Goal: Task Accomplishment & Management: Manage account settings

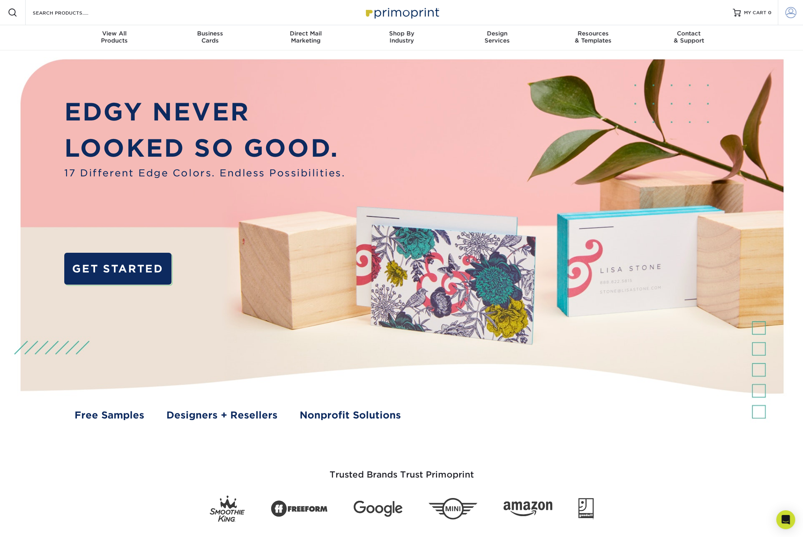
click at [791, 15] on span at bounding box center [790, 12] width 11 height 11
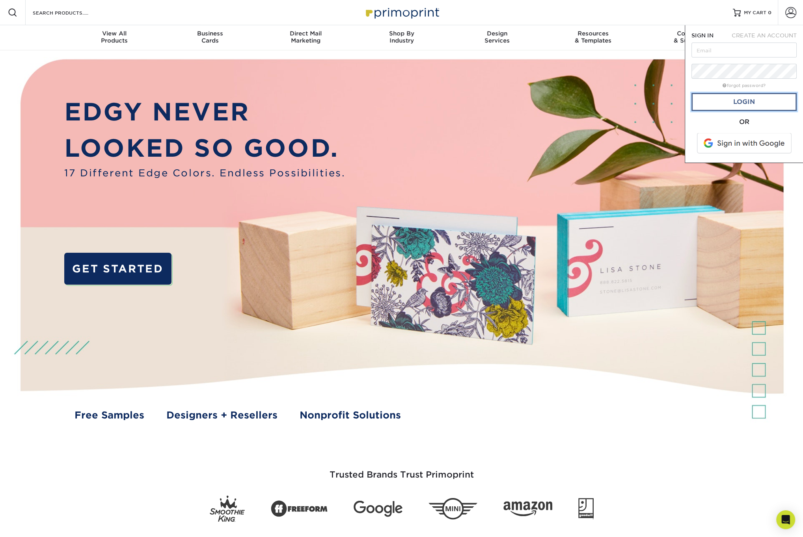
click at [749, 100] on link "Login" at bounding box center [743, 102] width 105 height 18
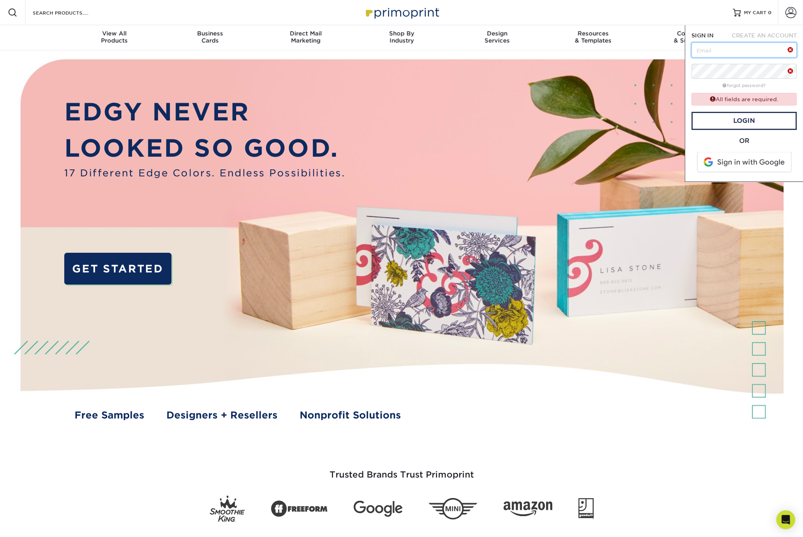
click at [717, 56] on input "text" at bounding box center [743, 50] width 105 height 15
type input "[EMAIL_ADDRESS][DOMAIN_NAME]"
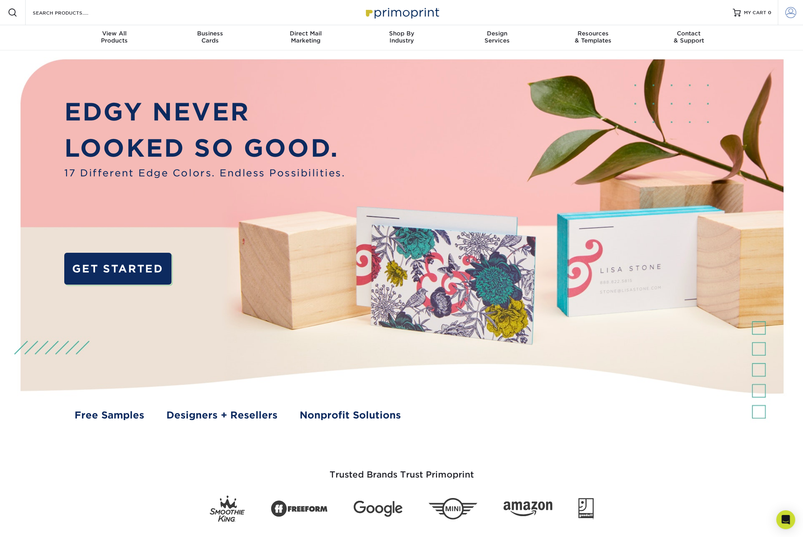
click at [791, 14] on span at bounding box center [790, 12] width 11 height 11
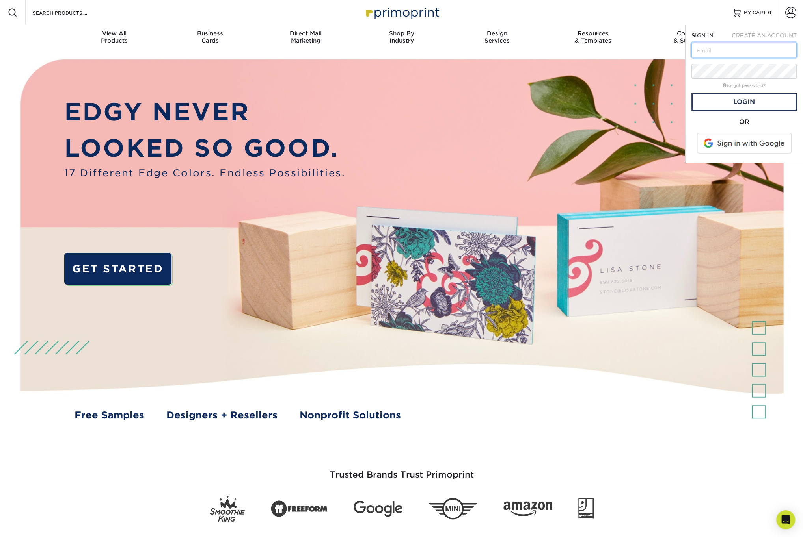
click at [712, 50] on input "text" at bounding box center [743, 50] width 105 height 15
type input "[EMAIL_ADDRESS][DOMAIN_NAME]"
